Goal: Use online tool/utility: Utilize a website feature to perform a specific function

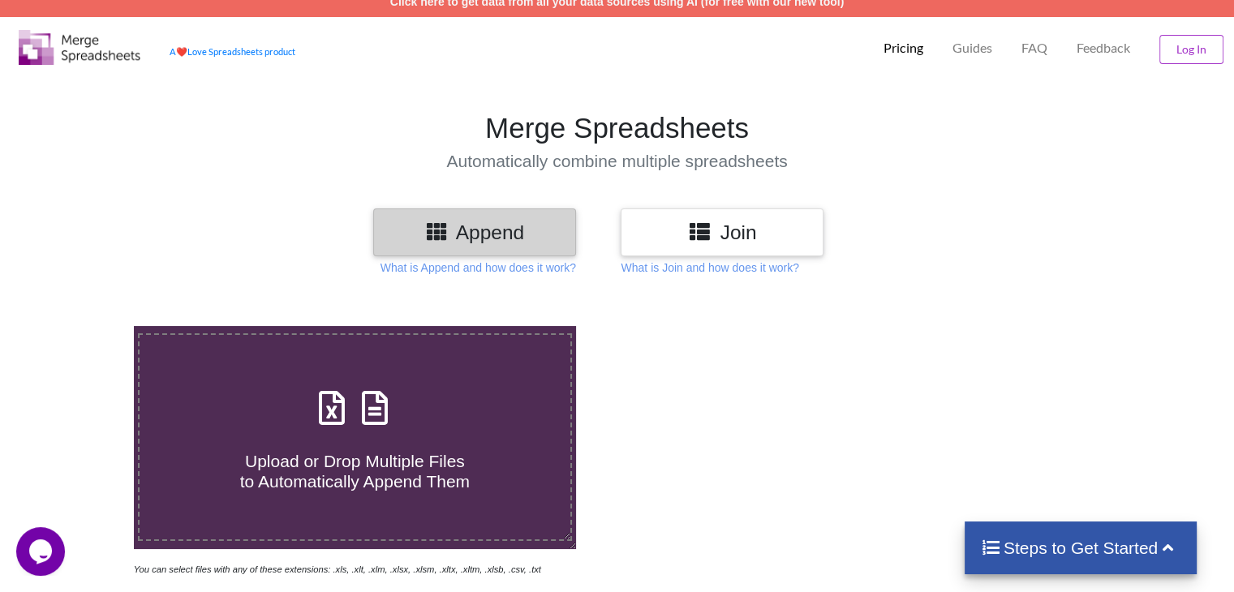
click at [427, 437] on h4 "Upload or Drop Multiple Files to Automatically Append Them" at bounding box center [355, 462] width 430 height 62
click at [84, 326] on input "Upload or Drop Multiple Files to Automatically Append Them" at bounding box center [84, 326] width 0 height 0
type input "C:\fakepath\1.xlsx"
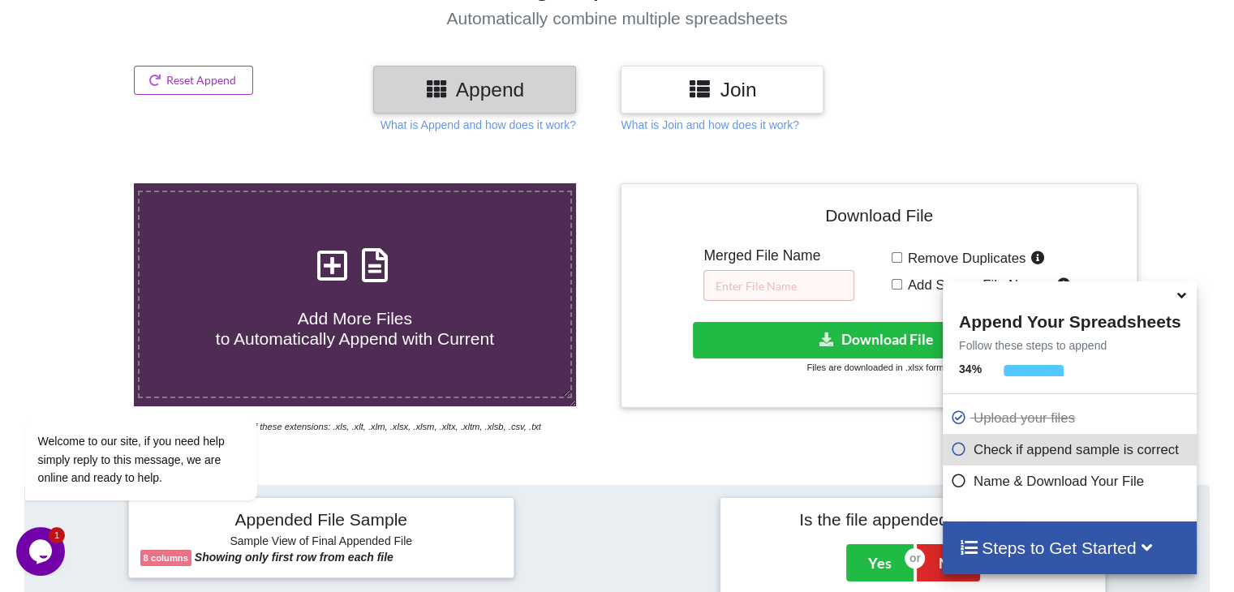
scroll to position [153, 0]
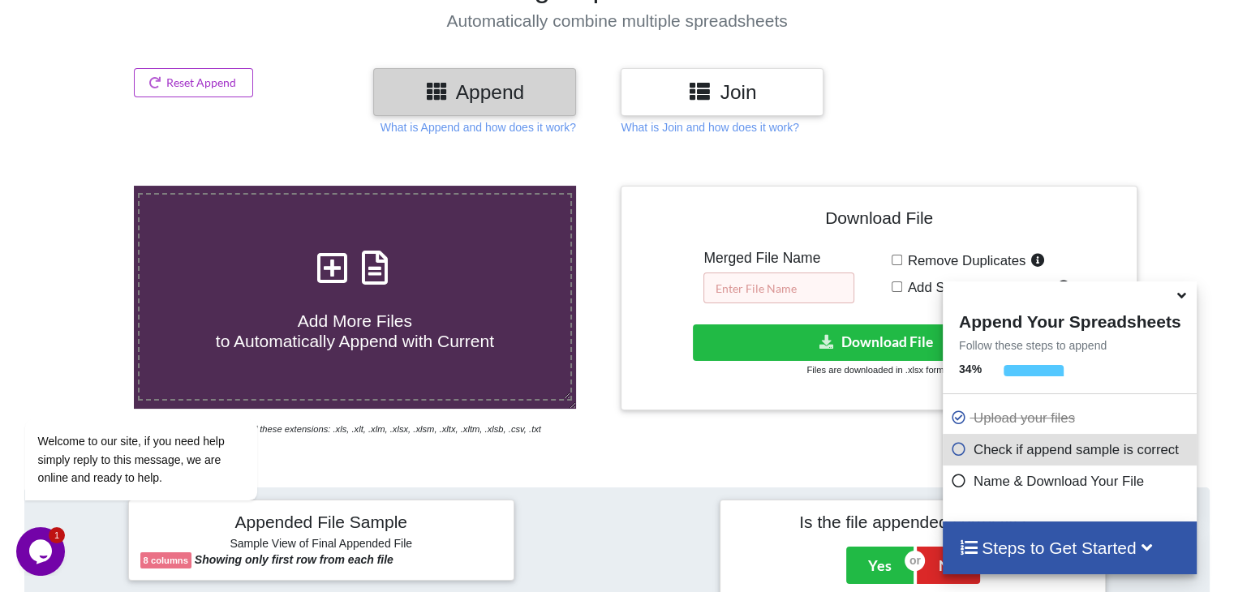
click at [765, 282] on input "text" at bounding box center [778, 288] width 151 height 31
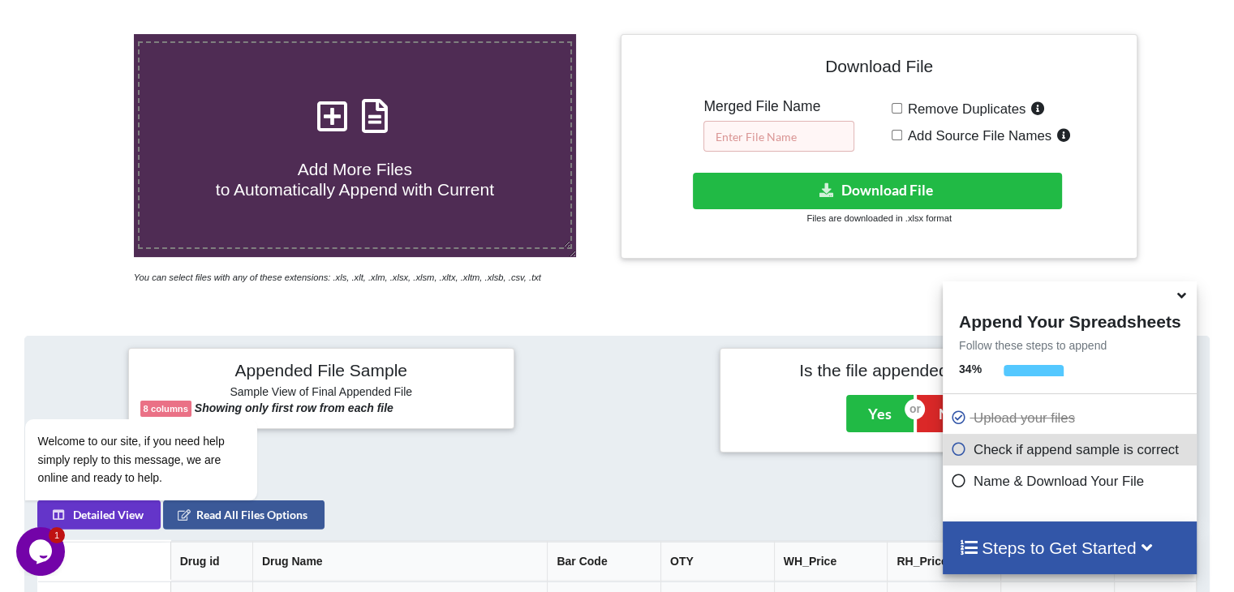
scroll to position [316, 0]
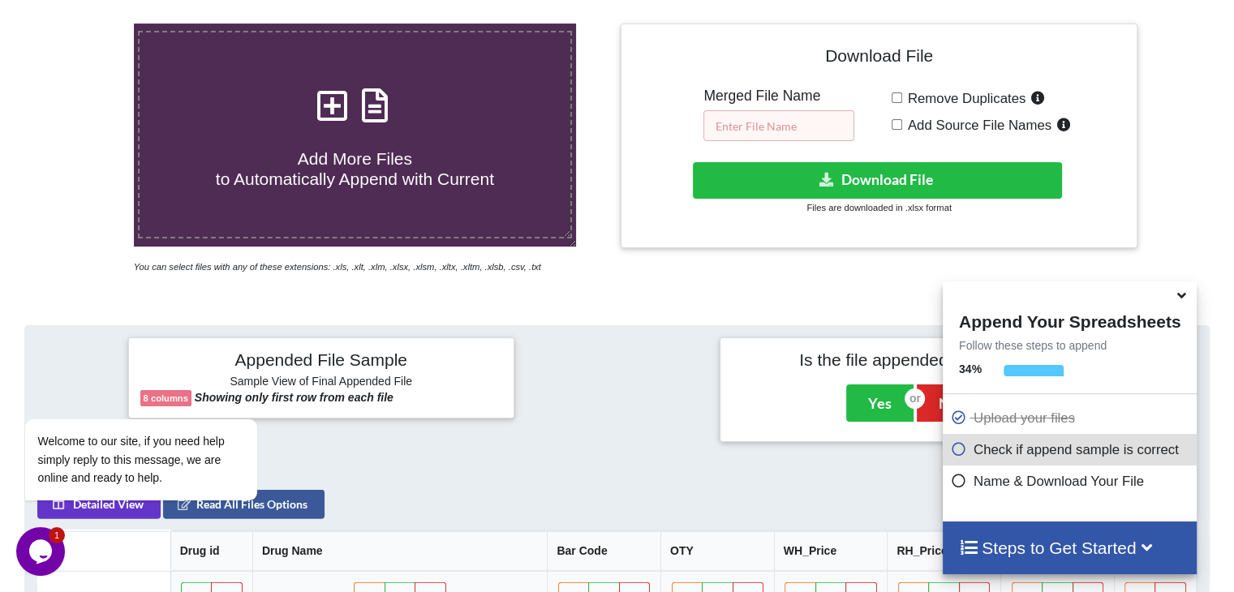
click at [782, 122] on input "text" at bounding box center [778, 125] width 151 height 31
drag, startPoint x: 780, startPoint y: 129, endPoint x: 623, endPoint y: 136, distance: 156.7
click at [623, 135] on div "Download File Merged File Name as Remove Duplicates Add Source File Names Downl…" at bounding box center [879, 136] width 516 height 225
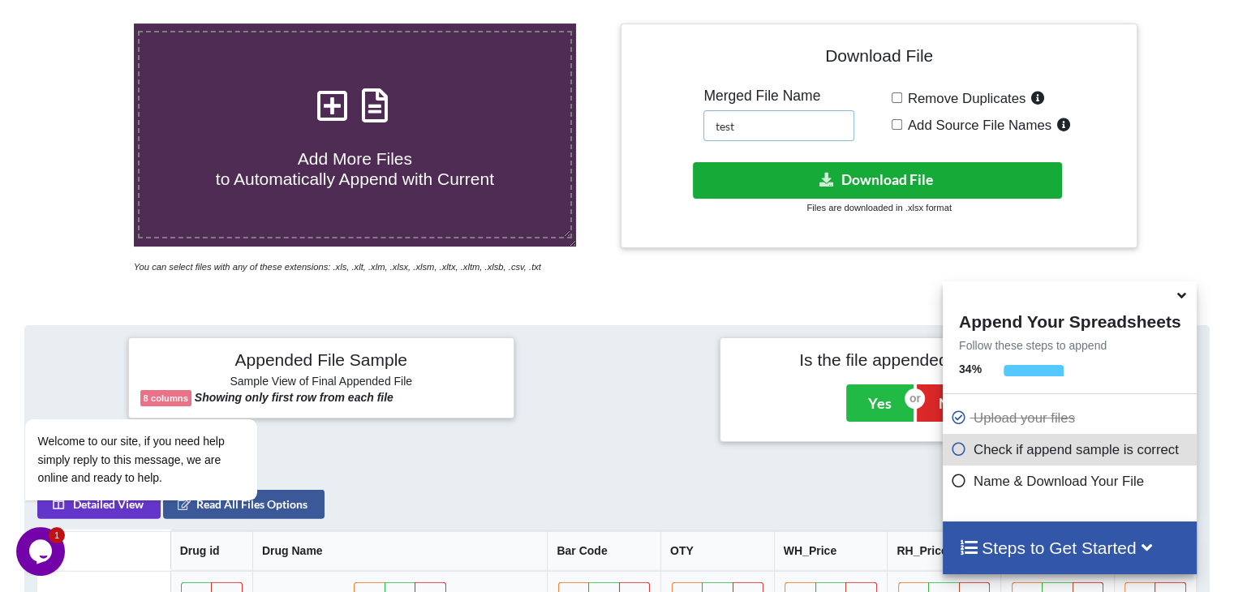
type input "test"
click at [782, 167] on button "Download File" at bounding box center [877, 180] width 369 height 37
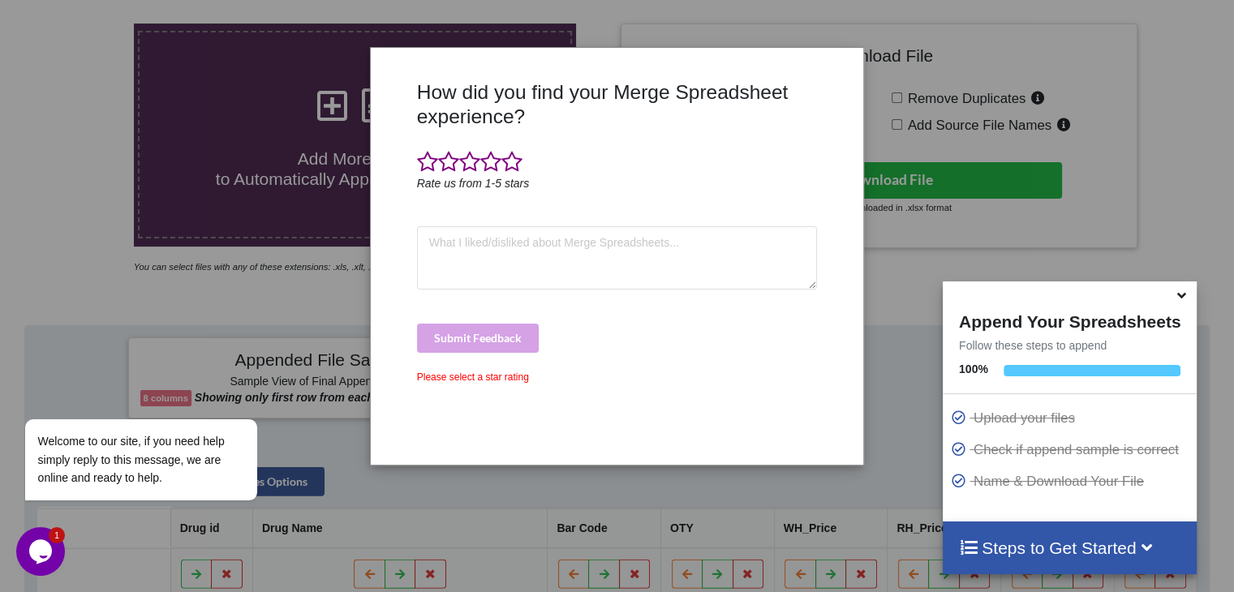
drag, startPoint x: 949, startPoint y: 82, endPoint x: 922, endPoint y: 95, distance: 29.8
click at [948, 83] on div "How did you find your Merge Spreadsheet experience? Rate us from 1-5 stars Subm…" at bounding box center [617, 296] width 1234 height 592
drag, startPoint x: 146, startPoint y: 234, endPoint x: 204, endPoint y: 259, distance: 63.3
click at [146, 236] on div "How did you find your Merge Spreadsheet experience? Rate us from 1-5 stars Subm…" at bounding box center [617, 296] width 1234 height 592
click at [468, 161] on span at bounding box center [469, 162] width 21 height 23
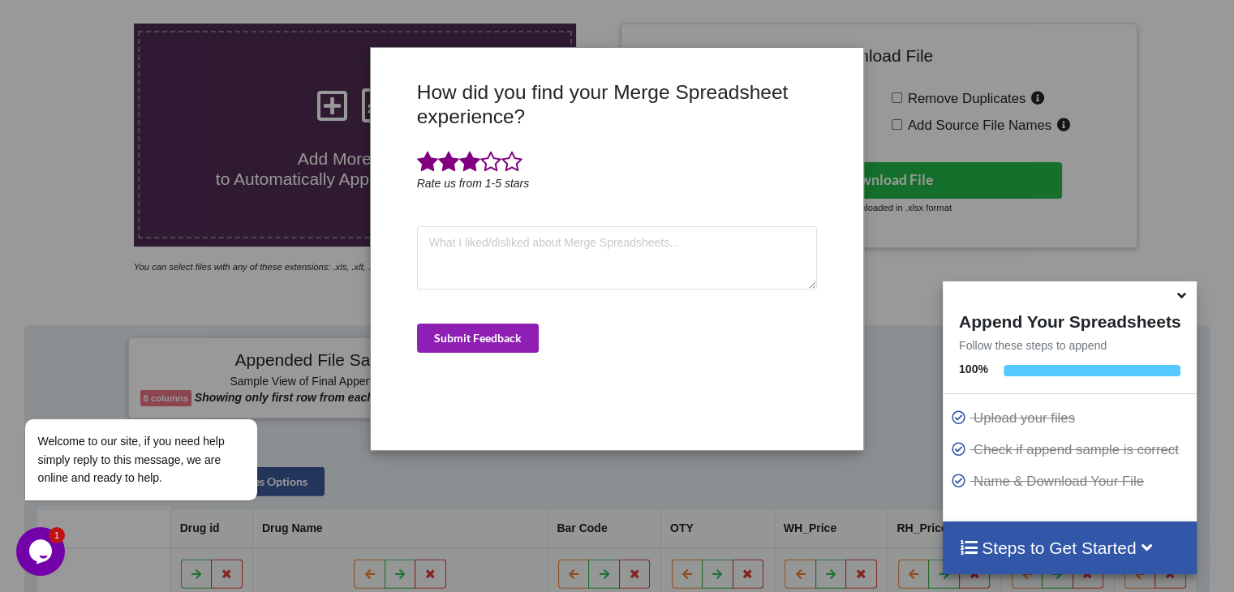
click at [522, 334] on button "Submit Feedback" at bounding box center [478, 338] width 122 height 29
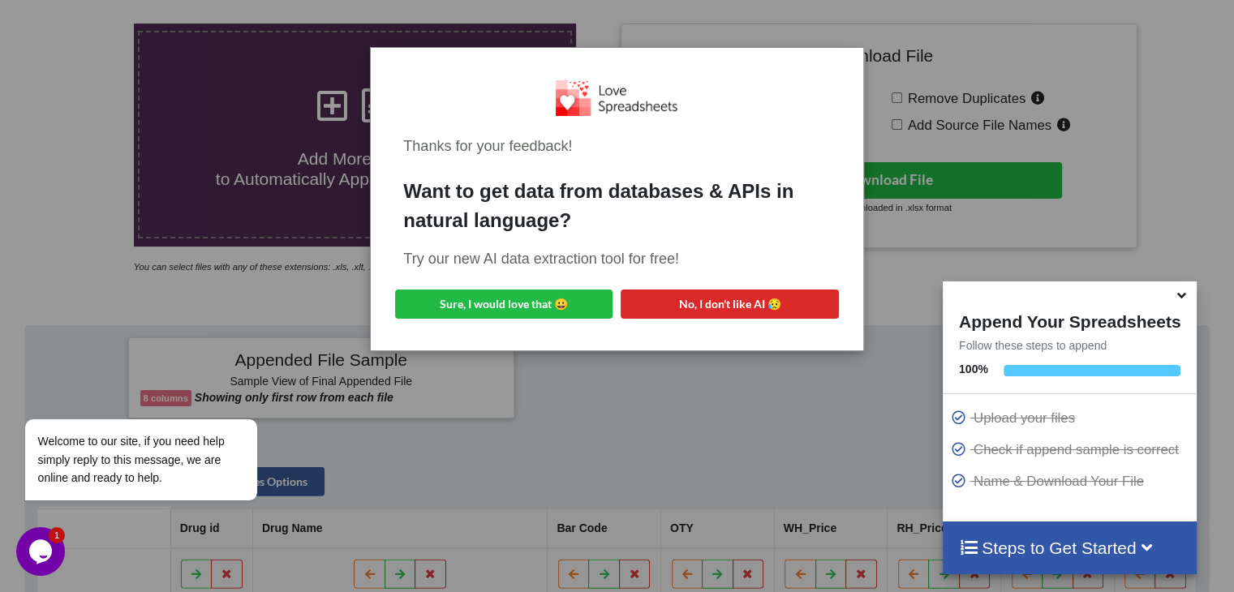
click at [599, 248] on div "Thanks for your feedback! Want to get data from databases & APIs in natural lan…" at bounding box center [617, 199] width 466 height 277
click at [594, 306] on button "Sure, I would love that 😀" at bounding box center [503, 304] width 217 height 29
drag, startPoint x: 700, startPoint y: 303, endPoint x: 666, endPoint y: 381, distance: 85.0
click at [698, 309] on button "No, I don't like AI 😥" at bounding box center [729, 304] width 217 height 29
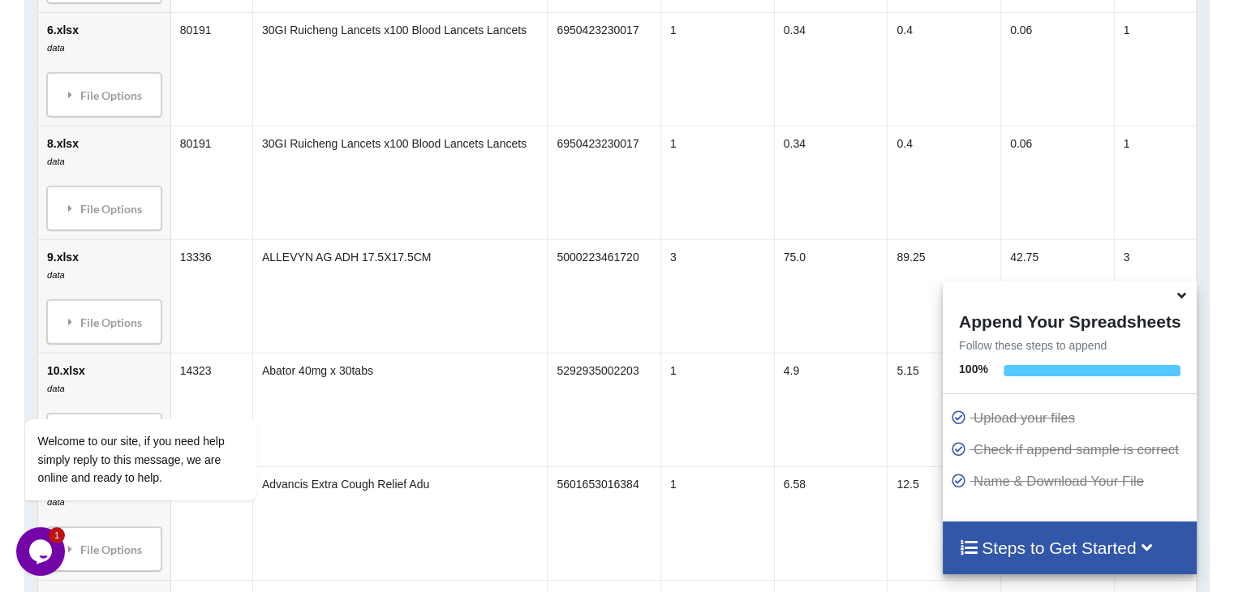
scroll to position [1776, 0]
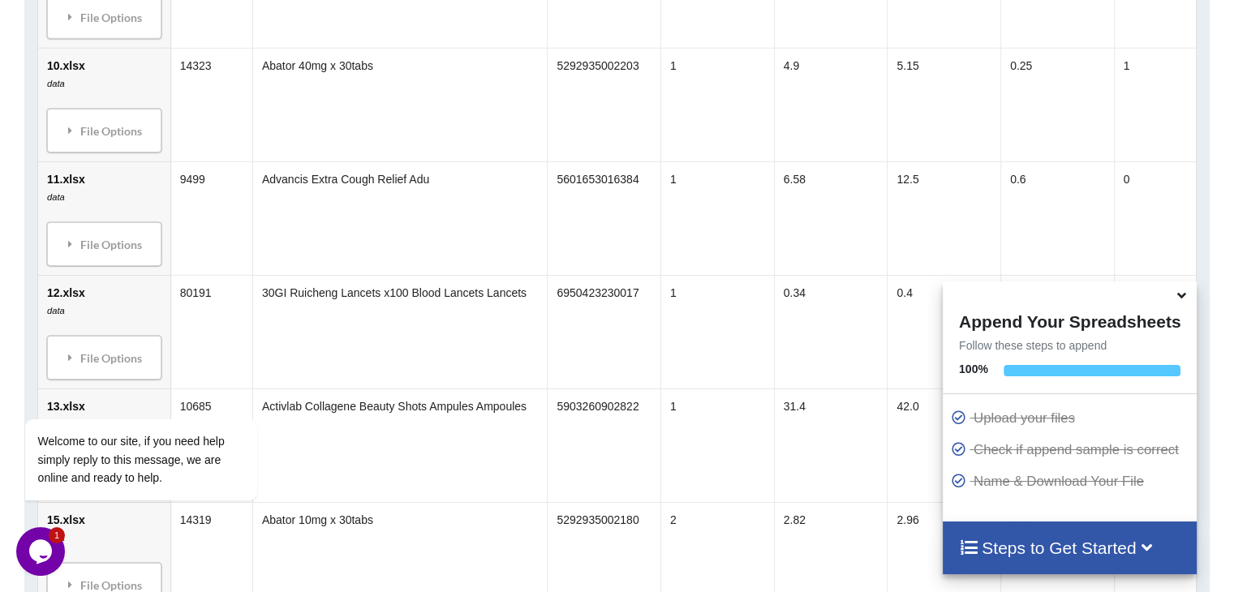
click at [1179, 294] on icon at bounding box center [1181, 293] width 17 height 15
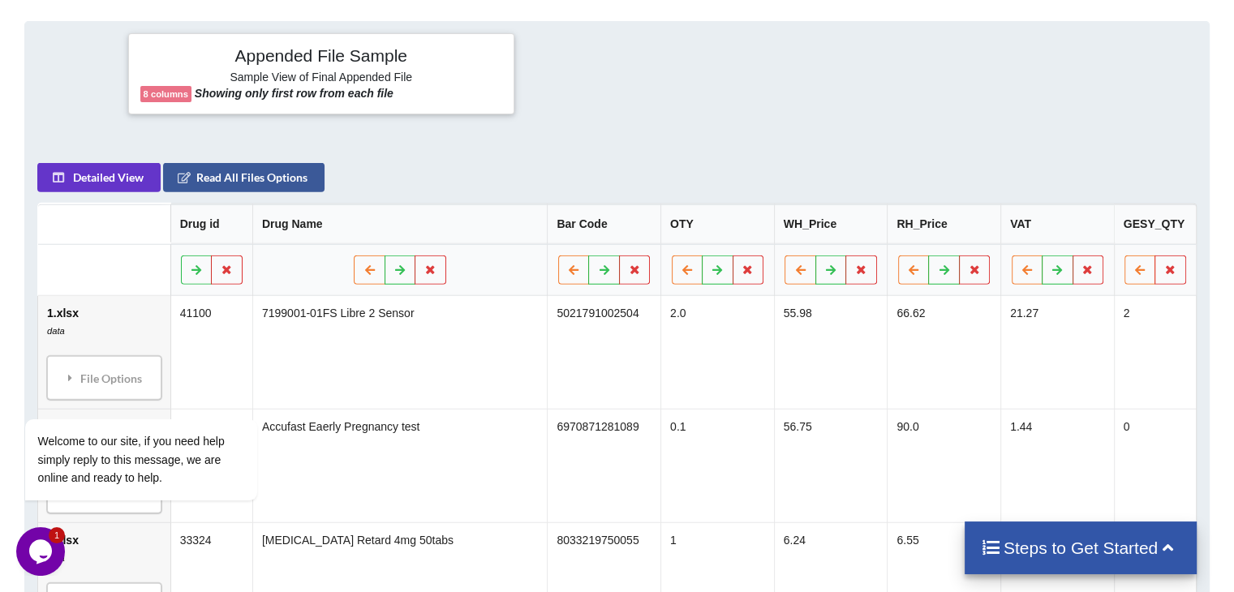
scroll to position [295, 0]
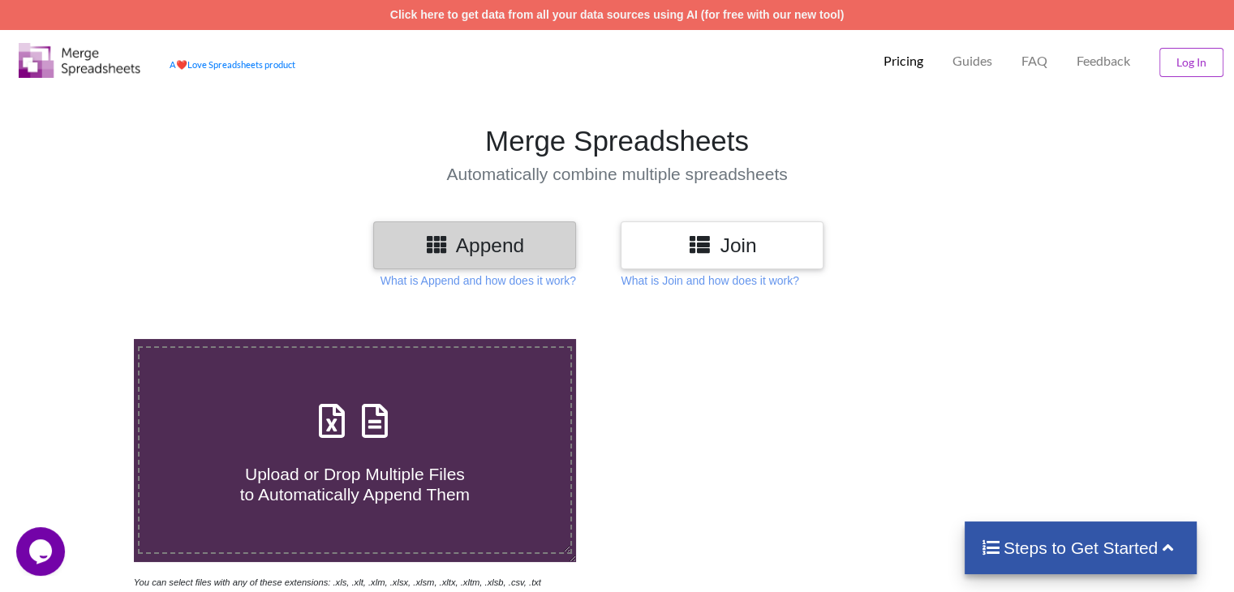
click at [416, 440] on div "Upload or Drop Multiple Files to Automatically Append Them" at bounding box center [355, 451] width 430 height 110
click at [84, 339] on input "Upload or Drop Multiple Files to Automatically Append Them" at bounding box center [84, 339] width 0 height 0
type input "C:\fakepath\1.xlsx"
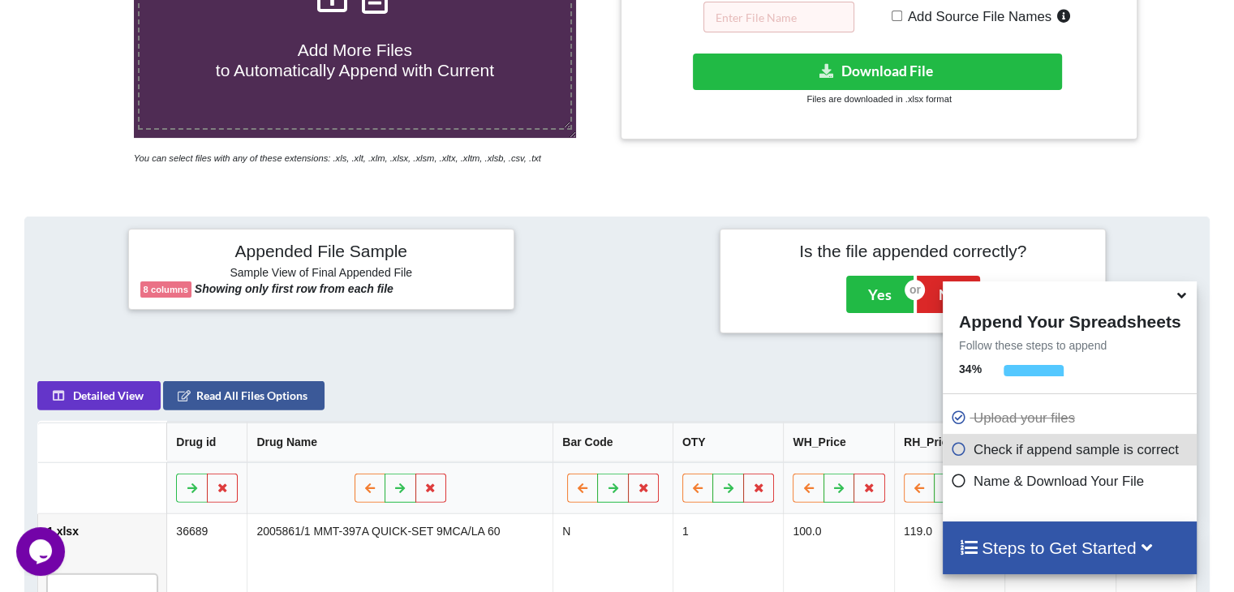
scroll to position [243, 0]
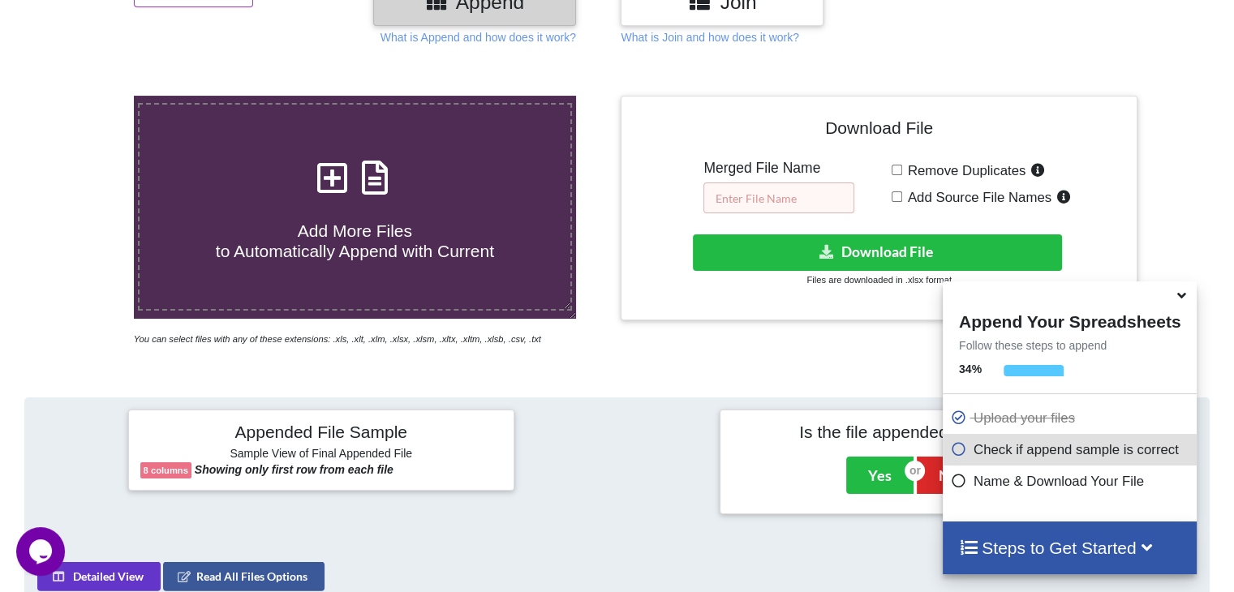
click at [754, 202] on input "text" at bounding box center [778, 198] width 151 height 31
paste input "LAR090_SEP"
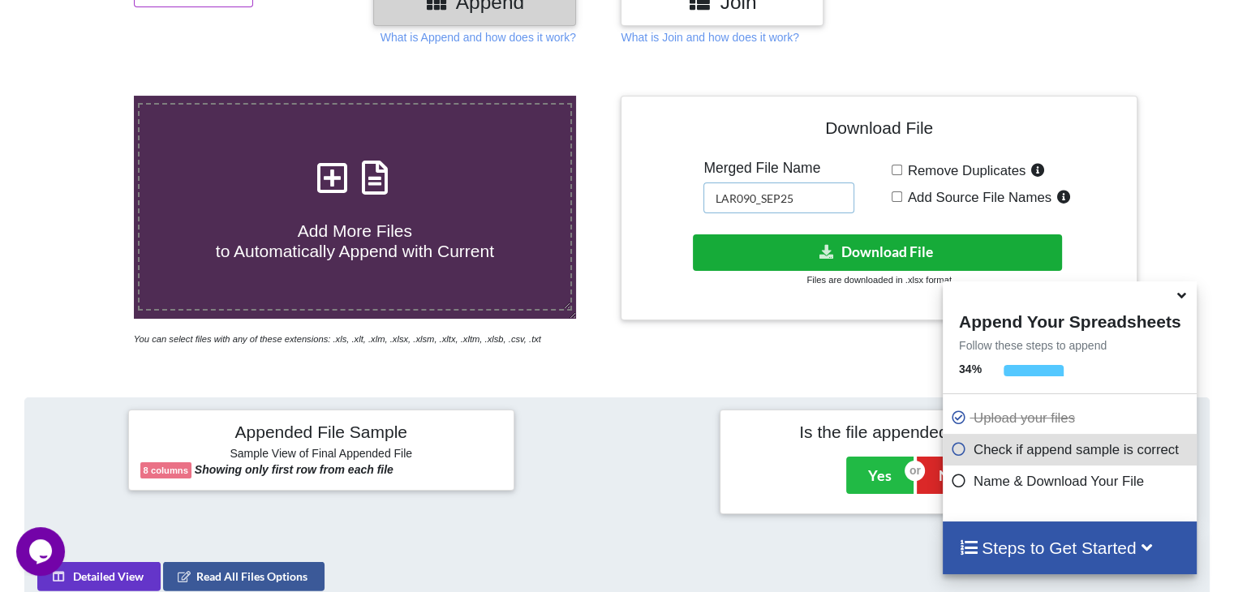
type input "LAR090_SEP25"
click at [760, 250] on button "Download File" at bounding box center [877, 252] width 369 height 37
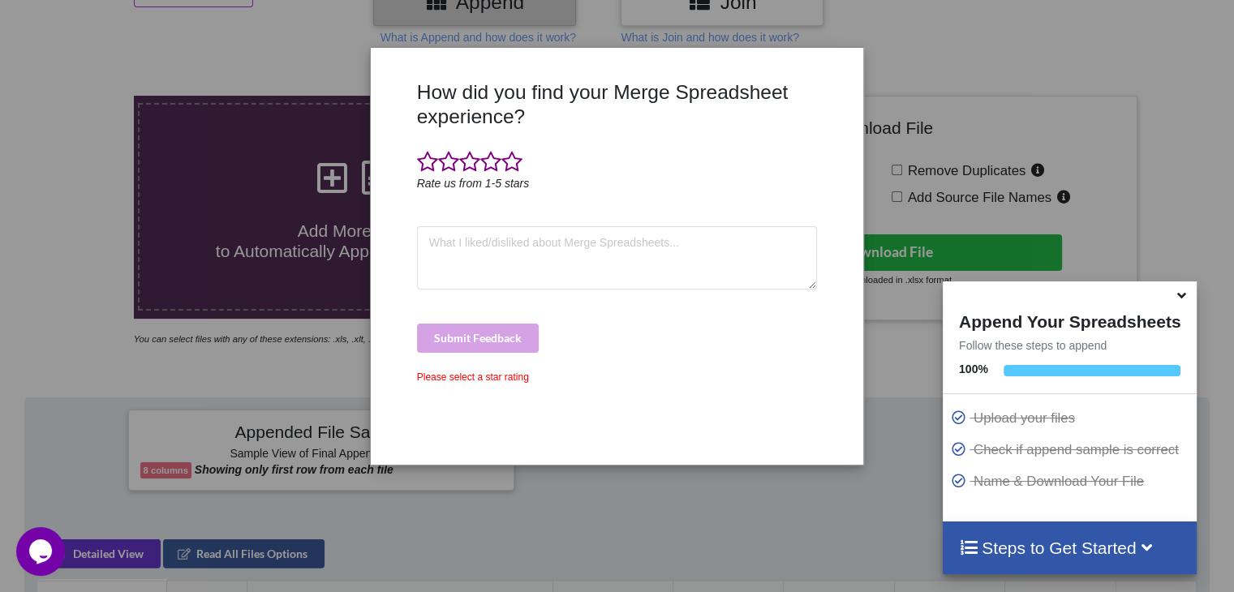
click at [609, 536] on div "How did you find your Merge Spreadsheet experience? Rate us from 1-5 stars Subm…" at bounding box center [617, 296] width 1234 height 592
drag, startPoint x: 233, startPoint y: 113, endPoint x: 320, endPoint y: 107, distance: 87.8
click at [233, 114] on div "How did you find your Merge Spreadsheet experience? Rate us from 1-5 stars Subm…" at bounding box center [617, 296] width 1234 height 592
click at [52, 397] on div "How did you find your Merge Spreadsheet experience? Rate us from 1-5 stars Subm…" at bounding box center [617, 296] width 1234 height 592
click at [156, 380] on div "How did you find your Merge Spreadsheet experience? Rate us from 1-5 stars Subm…" at bounding box center [617, 296] width 1234 height 592
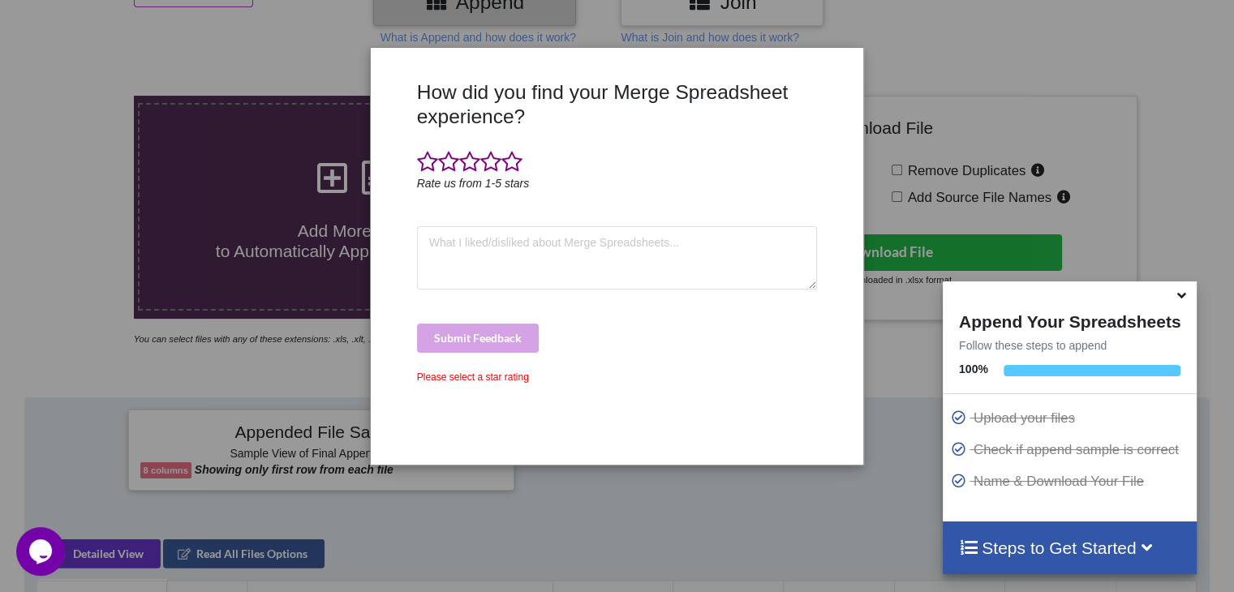
click at [749, 497] on div "How did you find your Merge Spreadsheet experience? Rate us from 1-5 stars Subm…" at bounding box center [617, 296] width 1234 height 592
click at [935, 179] on div "How did you find your Merge Spreadsheet experience? Rate us from 1-5 stars Subm…" at bounding box center [617, 296] width 1234 height 592
drag, startPoint x: 383, startPoint y: 488, endPoint x: 410, endPoint y: 469, distance: 33.3
click at [384, 488] on div "How did you find your Merge Spreadsheet experience? Rate us from 1-5 stars Subm…" at bounding box center [617, 296] width 1234 height 592
click at [531, 242] on textarea at bounding box center [617, 257] width 401 height 63
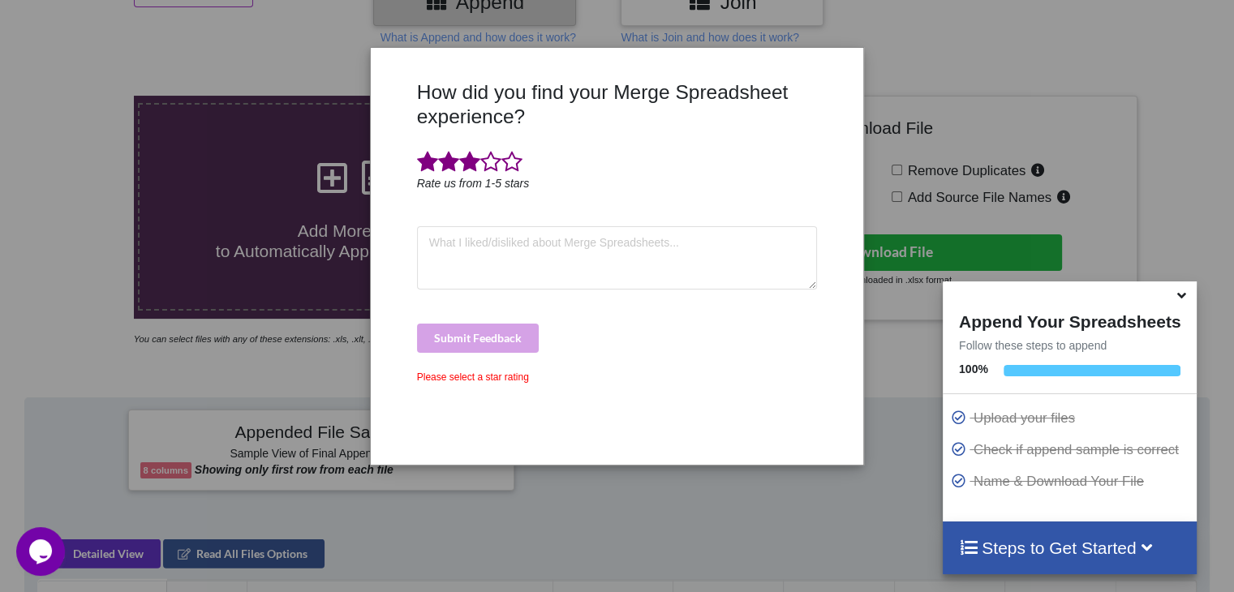
click at [477, 170] on span at bounding box center [469, 162] width 21 height 23
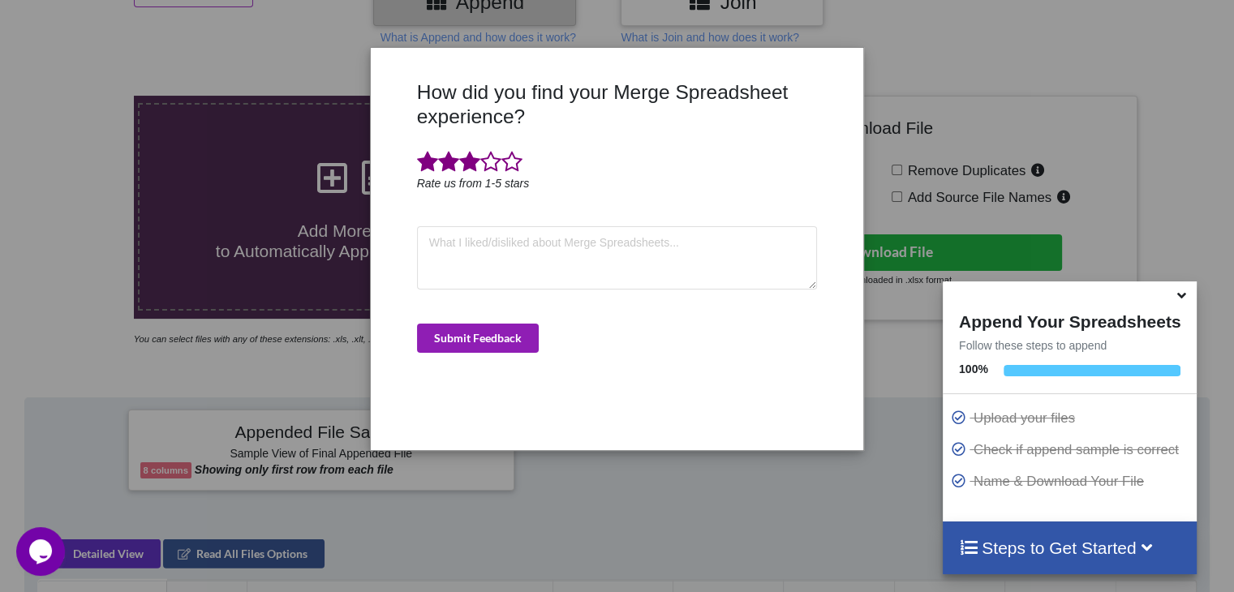
click at [500, 344] on button "Submit Feedback" at bounding box center [478, 338] width 122 height 29
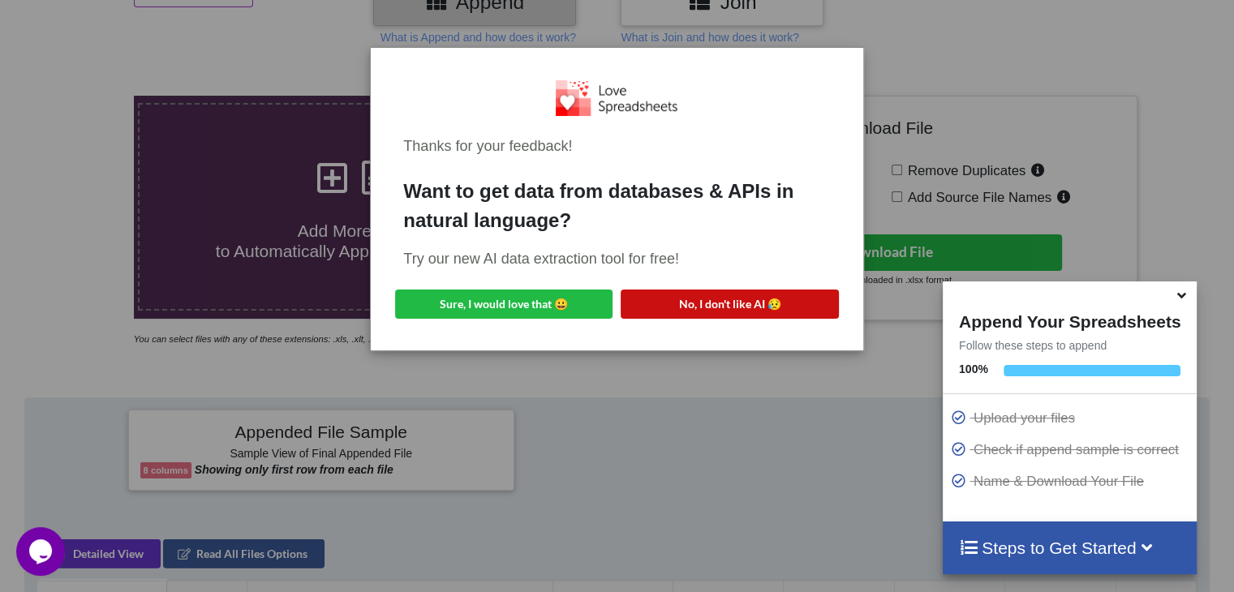
click at [710, 307] on button "No, I don't like AI 😥" at bounding box center [729, 304] width 217 height 29
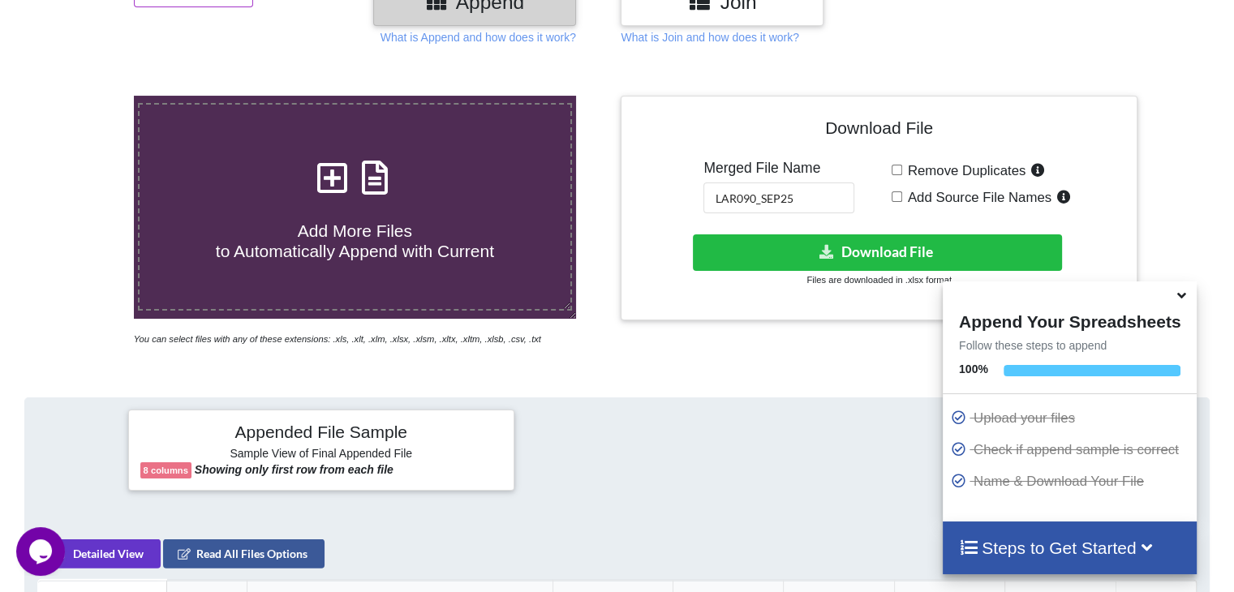
click at [332, 221] on span "Add More Files to Automatically Append with Current" at bounding box center [355, 240] width 278 height 39
click at [84, 96] on input "Add More Files to Automatically Append with Current" at bounding box center [84, 96] width 0 height 0
type input "C:\fakepath\1.xlsx"
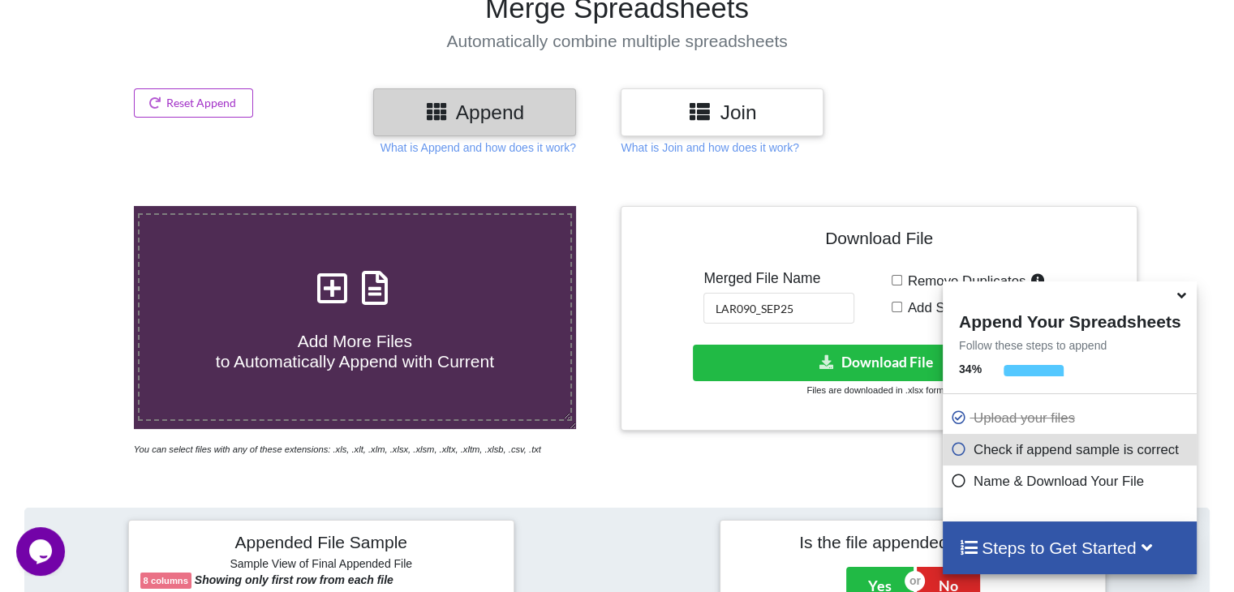
scroll to position [234, 0]
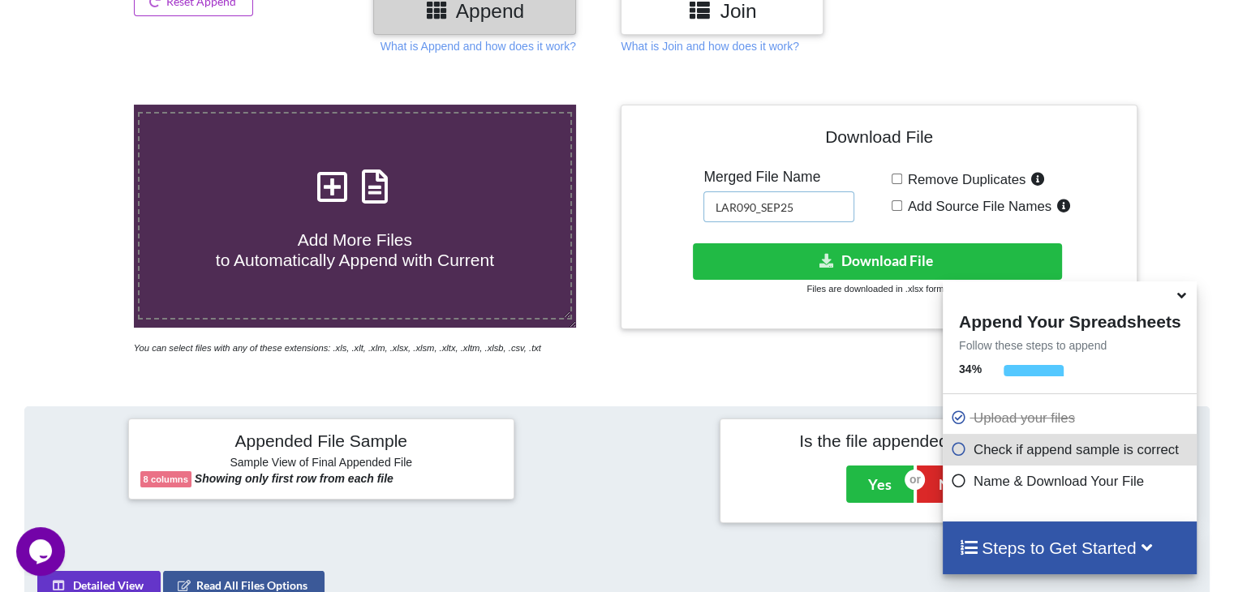
drag, startPoint x: 829, startPoint y: 207, endPoint x: 621, endPoint y: 239, distance: 211.0
click at [621, 239] on div "Download File Merged File Name LAR090_SEP25 Remove Duplicates Add Source File N…" at bounding box center [879, 217] width 516 height 225
paste input "PAF017_sep"
drag, startPoint x: 805, startPoint y: 204, endPoint x: 763, endPoint y: 208, distance: 41.6
click at [763, 208] on input "PAF017_sep25" at bounding box center [778, 206] width 151 height 31
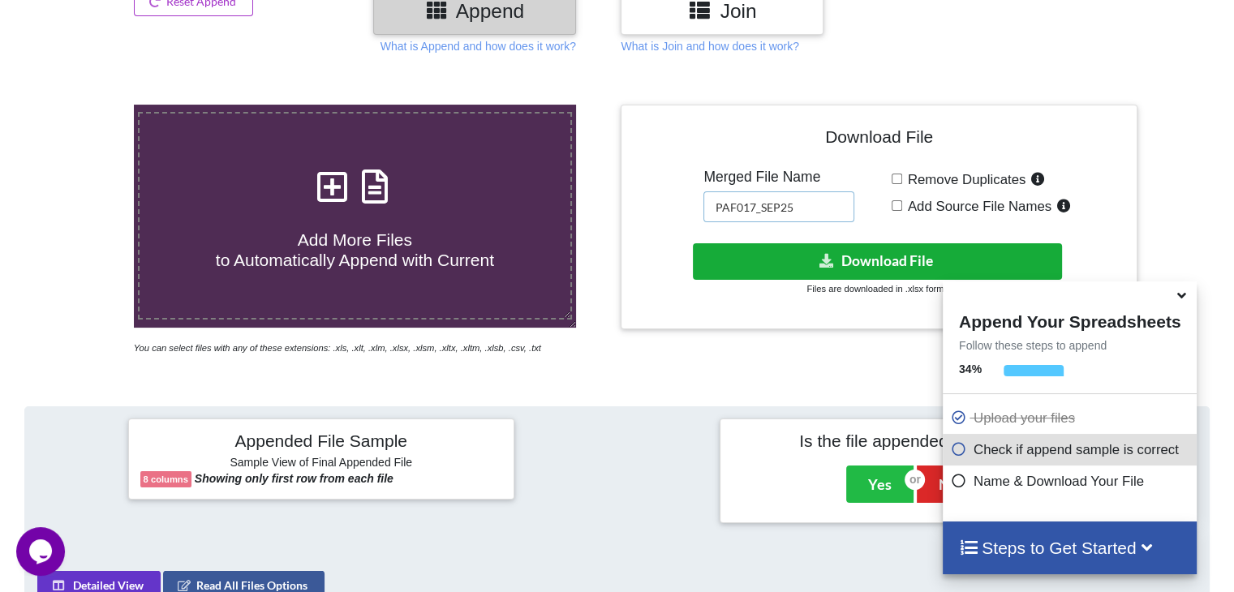
type input "PAF017_SEP25"
click at [840, 260] on button "Download File" at bounding box center [877, 261] width 369 height 37
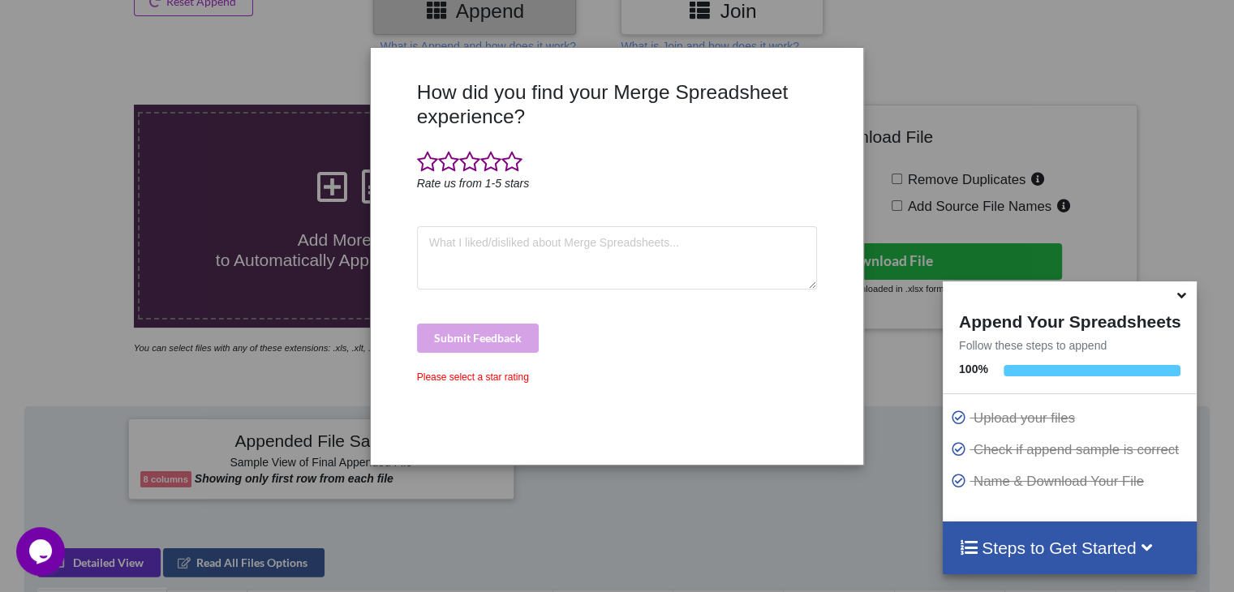
click at [728, 565] on div "How did you find your Merge Spreadsheet experience? Rate us from 1-5 stars Subm…" at bounding box center [617, 296] width 1234 height 592
click at [917, 80] on div "How did you find your Merge Spreadsheet experience? Rate us from 1-5 stars Subm…" at bounding box center [617, 296] width 1234 height 592
drag, startPoint x: 655, startPoint y: 419, endPoint x: 553, endPoint y: 440, distance: 104.4
click at [655, 421] on div "How did you find your Merge Spreadsheet experience? Rate us from 1-5 stars Subm…" at bounding box center [617, 266] width 409 height 372
drag, startPoint x: 508, startPoint y: 509, endPoint x: 514, endPoint y: 485, distance: 25.2
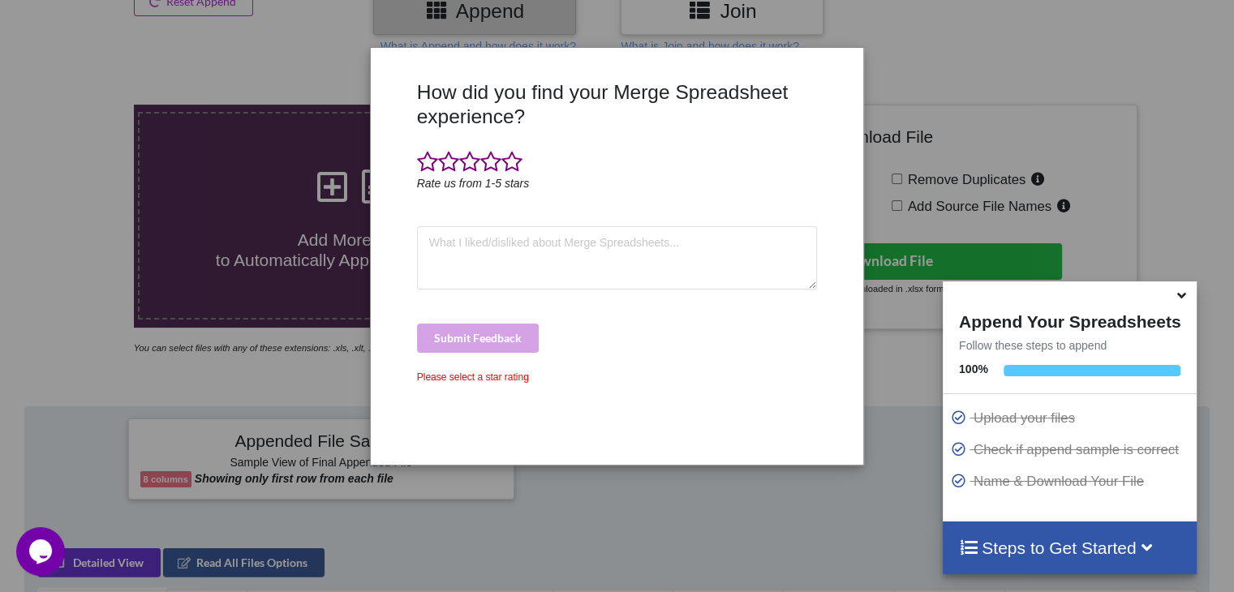
click at [509, 511] on div "How did you find your Merge Spreadsheet experience? Rate us from 1-5 stars Subm…" at bounding box center [617, 296] width 1234 height 592
drag, startPoint x: 510, startPoint y: 264, endPoint x: 461, endPoint y: 212, distance: 72.3
click at [505, 260] on textarea at bounding box center [617, 257] width 401 height 63
click at [470, 168] on span at bounding box center [469, 162] width 21 height 23
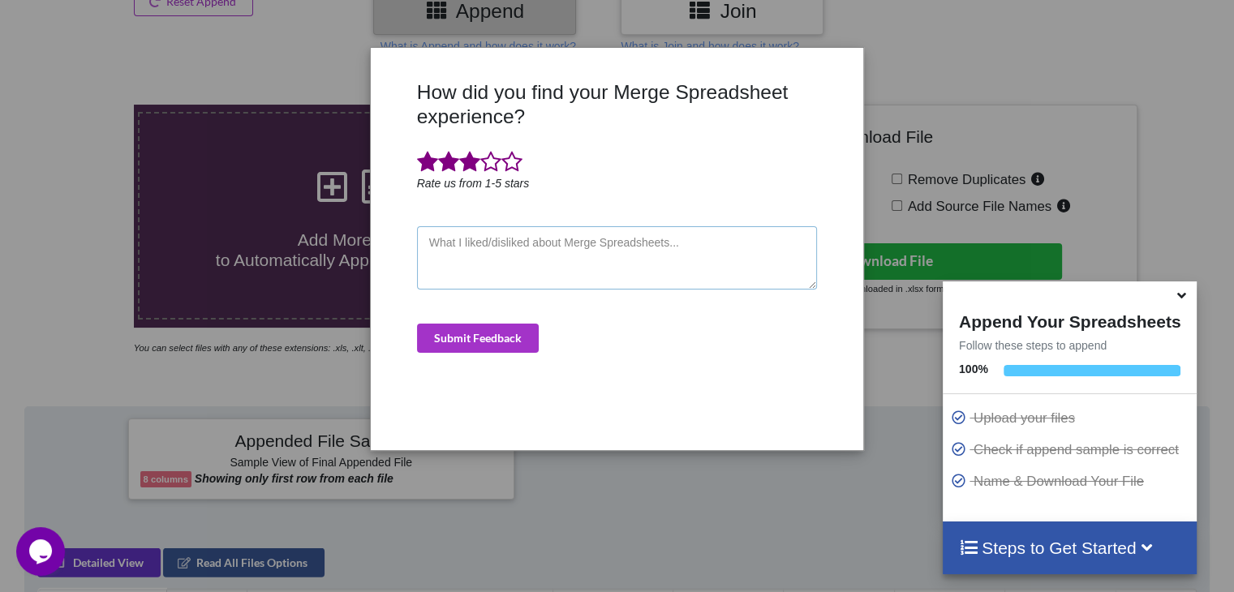
click at [494, 259] on textarea at bounding box center [617, 257] width 401 height 63
type textarea "a"
click at [501, 332] on button "Submit Feedback" at bounding box center [478, 338] width 122 height 29
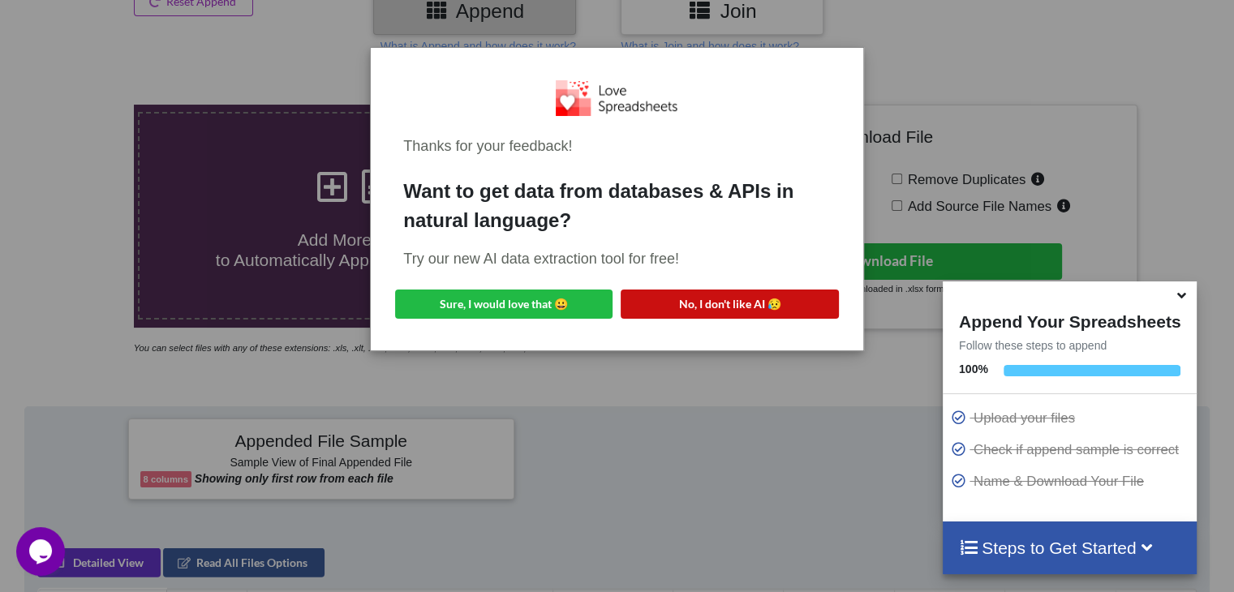
click at [771, 307] on button "No, I don't like AI 😥" at bounding box center [729, 304] width 217 height 29
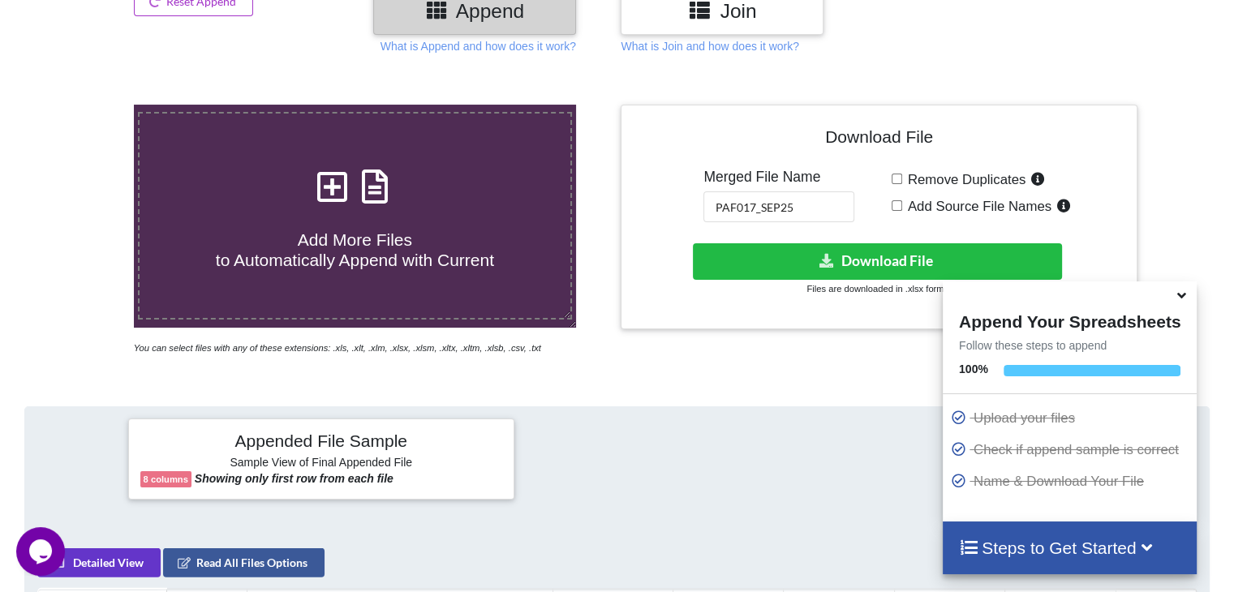
click at [357, 230] on span "Add More Files to Automatically Append with Current" at bounding box center [355, 249] width 278 height 39
click at [84, 105] on input "Add More Files to Automatically Append with Current" at bounding box center [84, 105] width 0 height 0
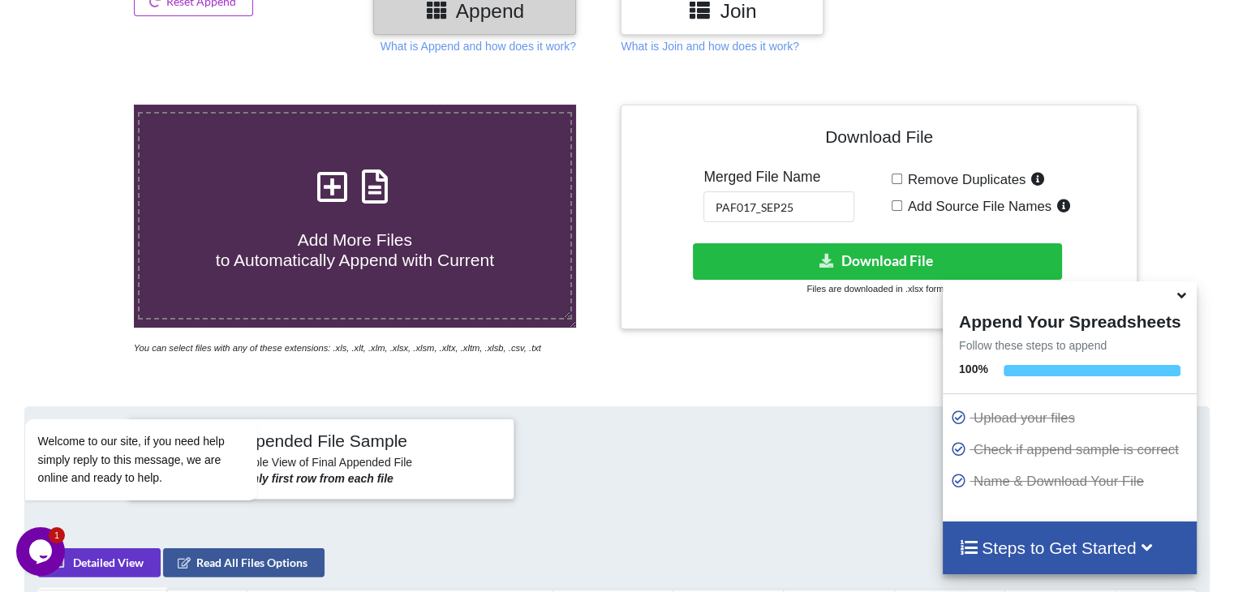
type input "C:\fakepath\1.xlsx"
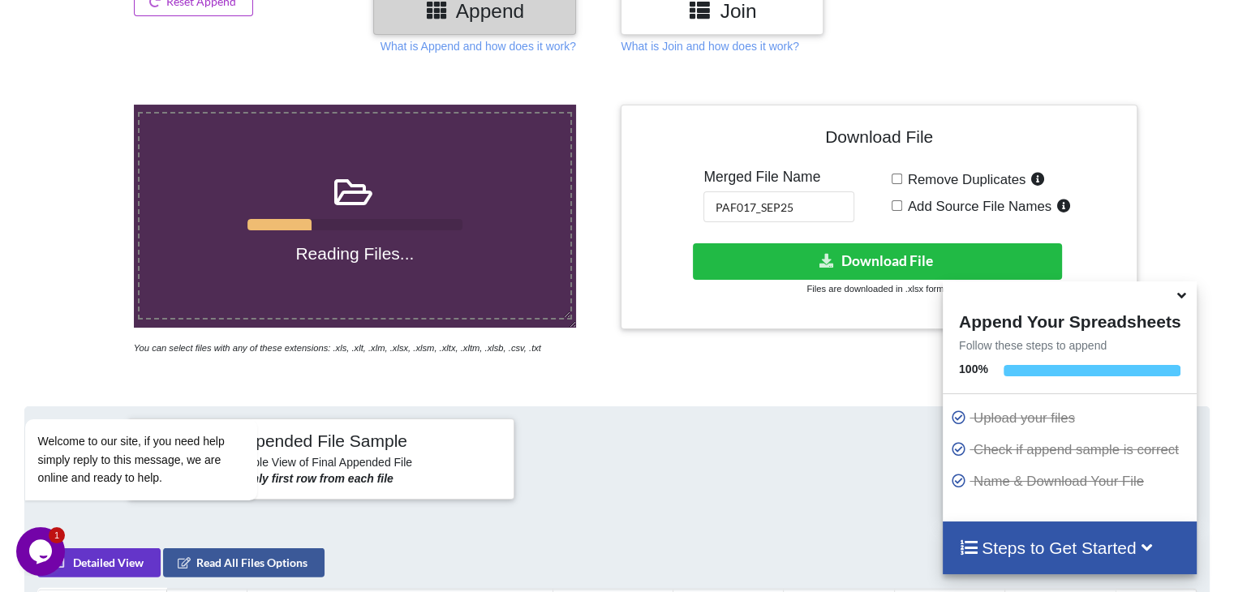
click at [1181, 296] on icon at bounding box center [1181, 293] width 17 height 15
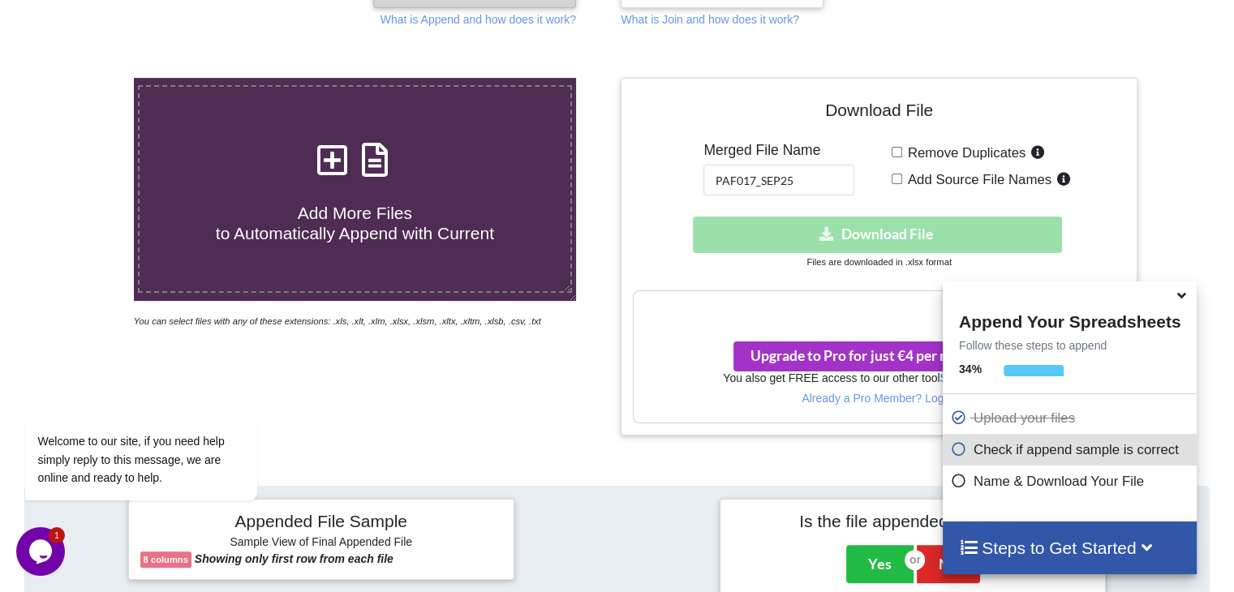
scroll to position [259, 0]
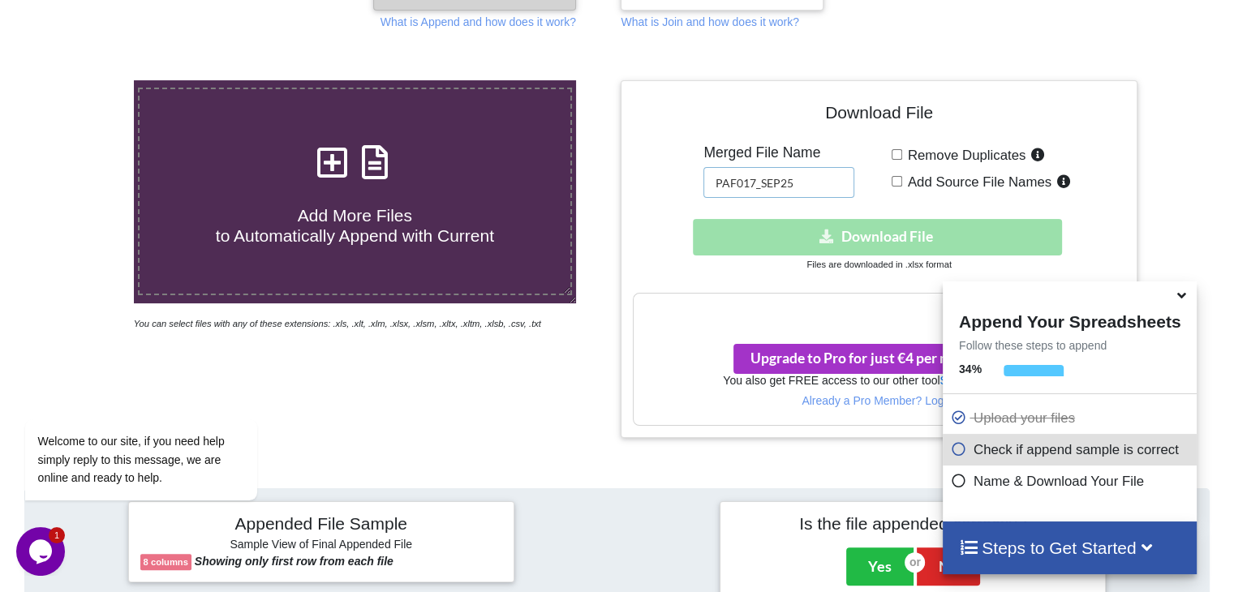
drag, startPoint x: 787, startPoint y: 183, endPoint x: 690, endPoint y: 213, distance: 102.1
click at [680, 215] on div "Download File Merged File Name PAF017_SEP25 Remove Duplicates Add Source File N…" at bounding box center [879, 258] width 492 height 333
paste input "NIC109"
type input "NIC109_SEP25"
drag, startPoint x: 0, startPoint y: 269, endPoint x: 25, endPoint y: 260, distance: 27.0
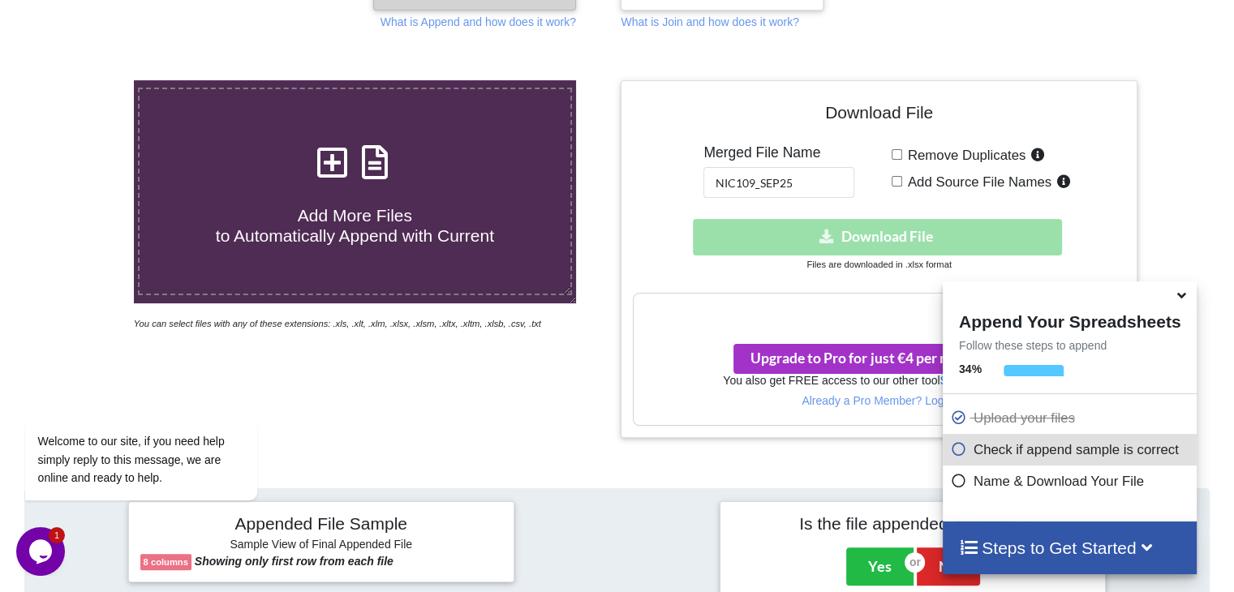
click at [0, 270] on div at bounding box center [40, 259] width 105 height 358
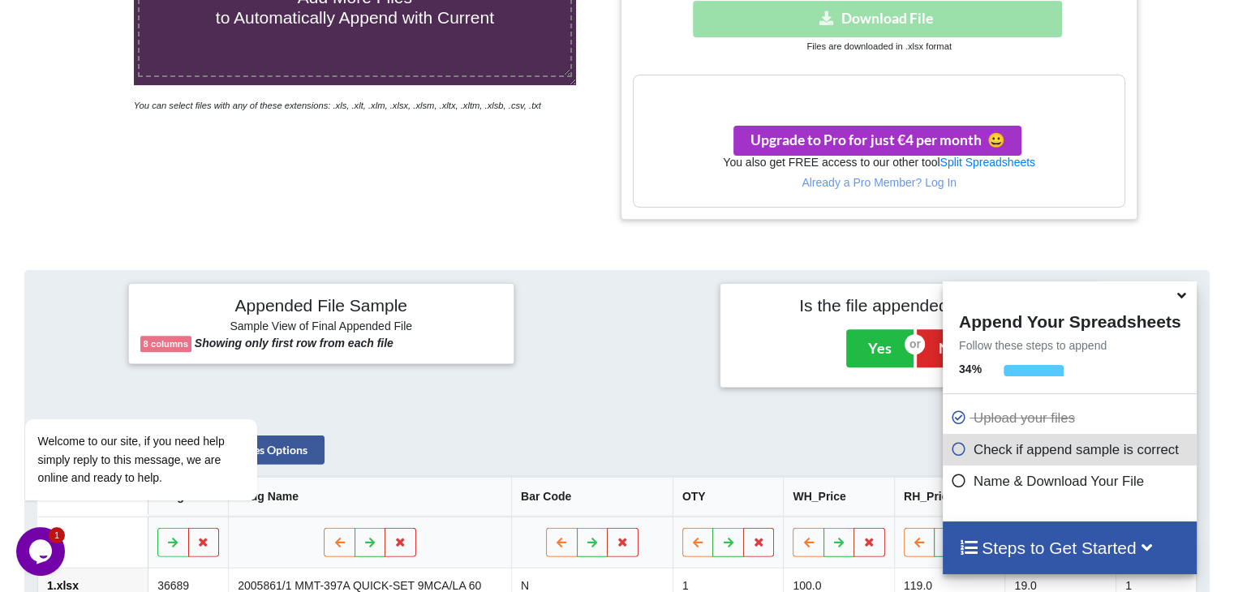
scroll to position [487, 0]
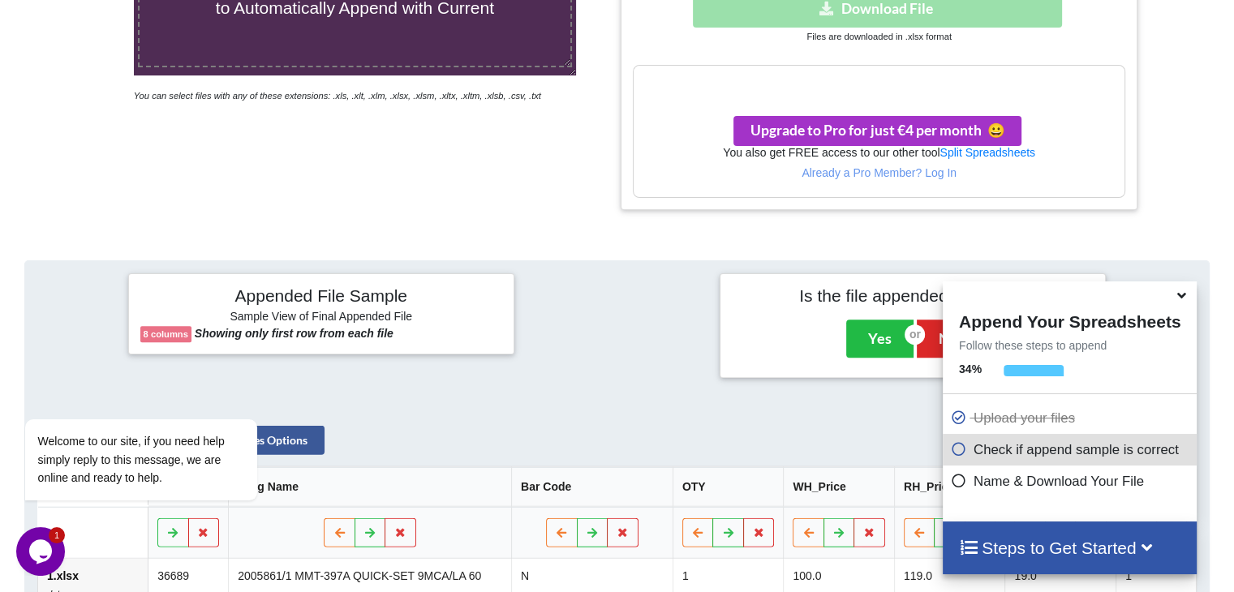
click at [1185, 299] on icon at bounding box center [1181, 293] width 17 height 15
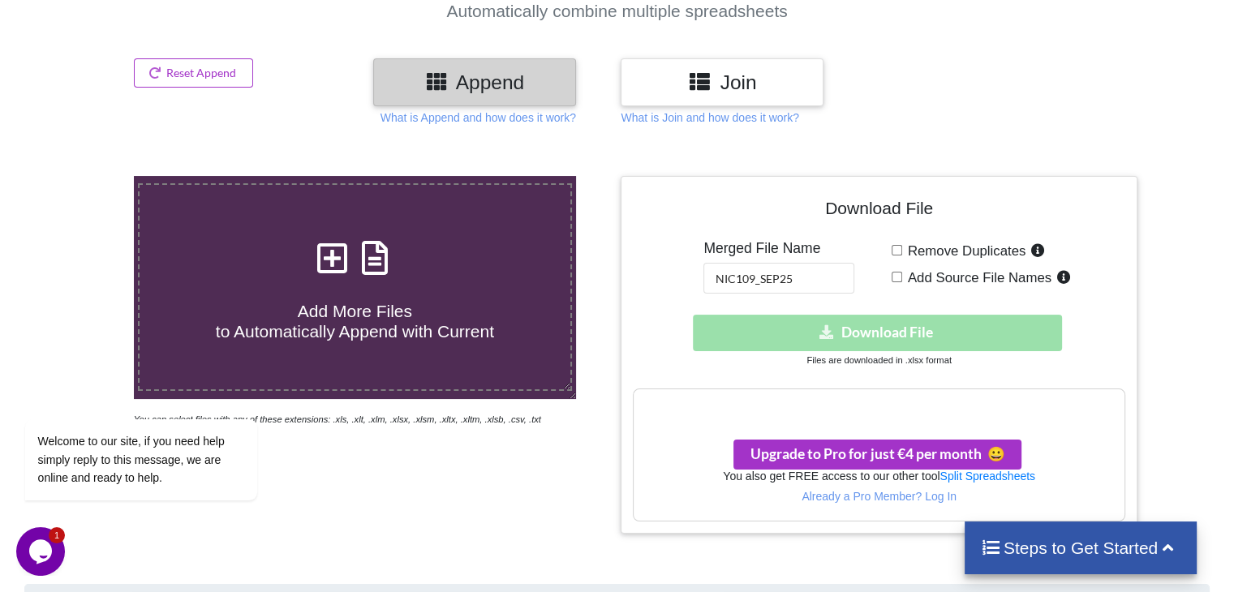
scroll to position [162, 0]
click at [876, 320] on div "Download hidden Download File" at bounding box center [879, 334] width 492 height 37
